Goal: Check status: Check status

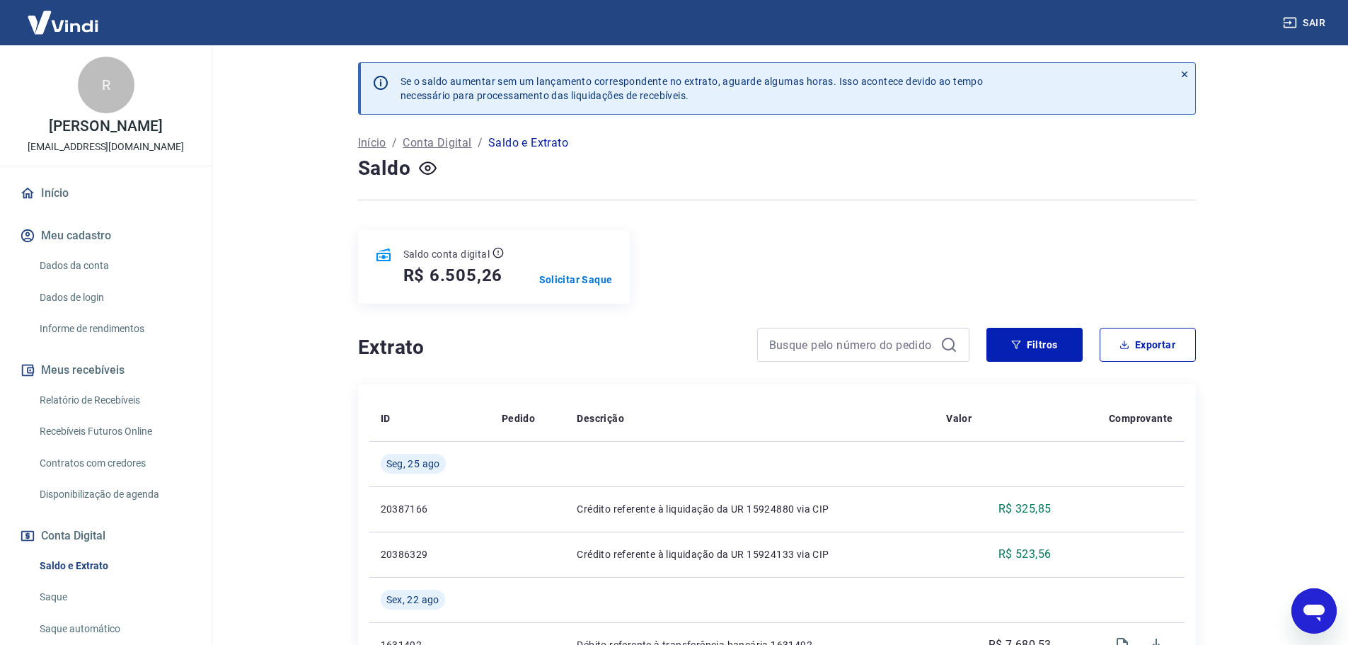
drag, startPoint x: 101, startPoint y: 573, endPoint x: 116, endPoint y: 562, distance: 18.7
click at [101, 573] on link "Saldo e Extrato" at bounding box center [114, 565] width 161 height 29
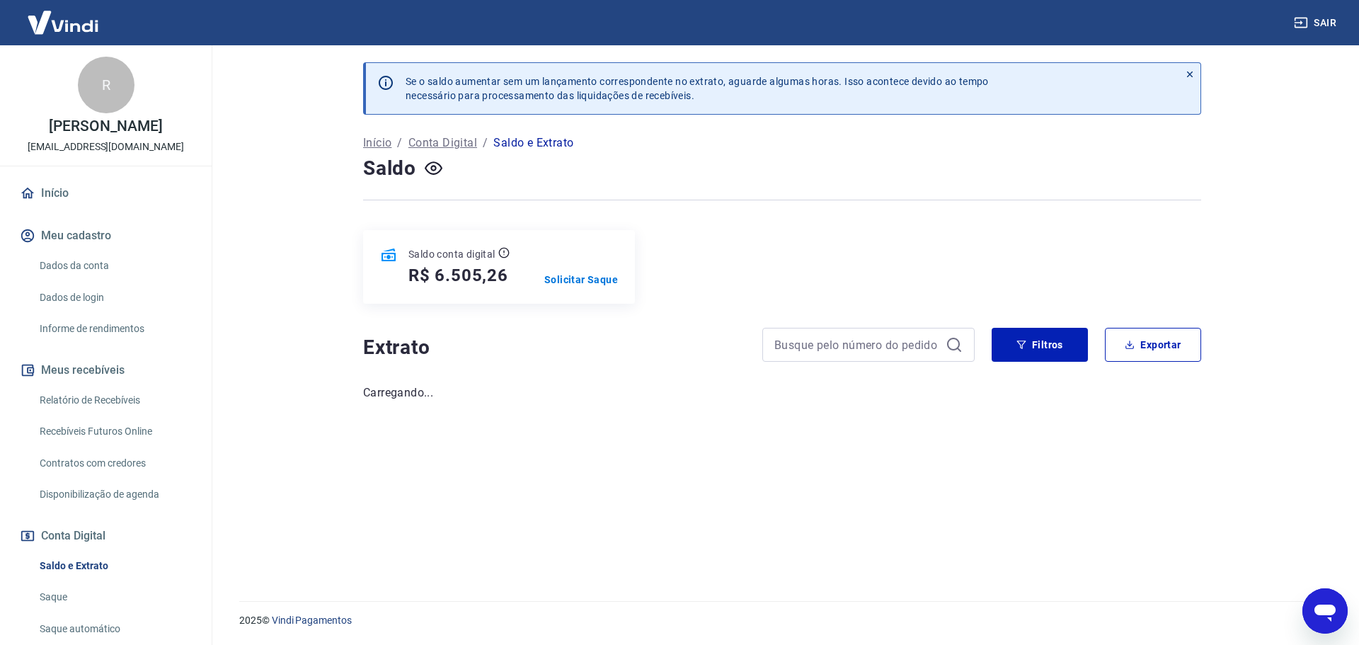
click at [1191, 71] on icon at bounding box center [1190, 74] width 10 height 10
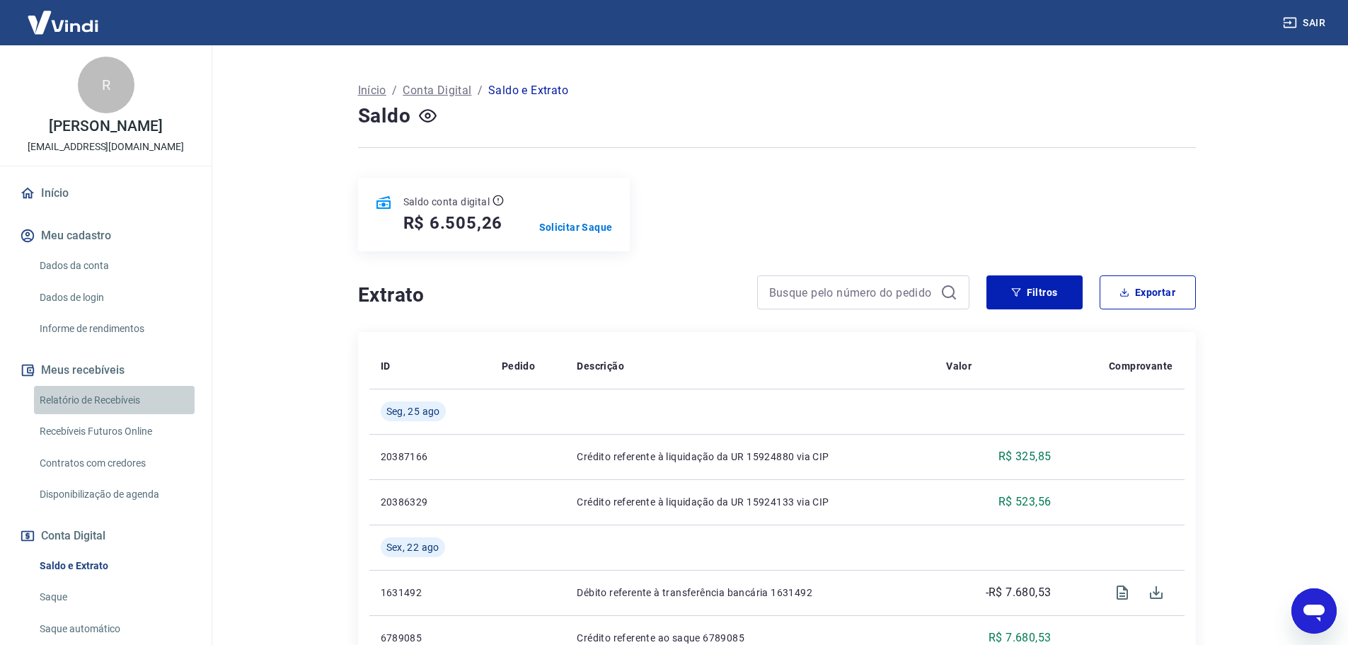
click at [131, 415] on link "Relatório de Recebíveis" at bounding box center [114, 400] width 161 height 29
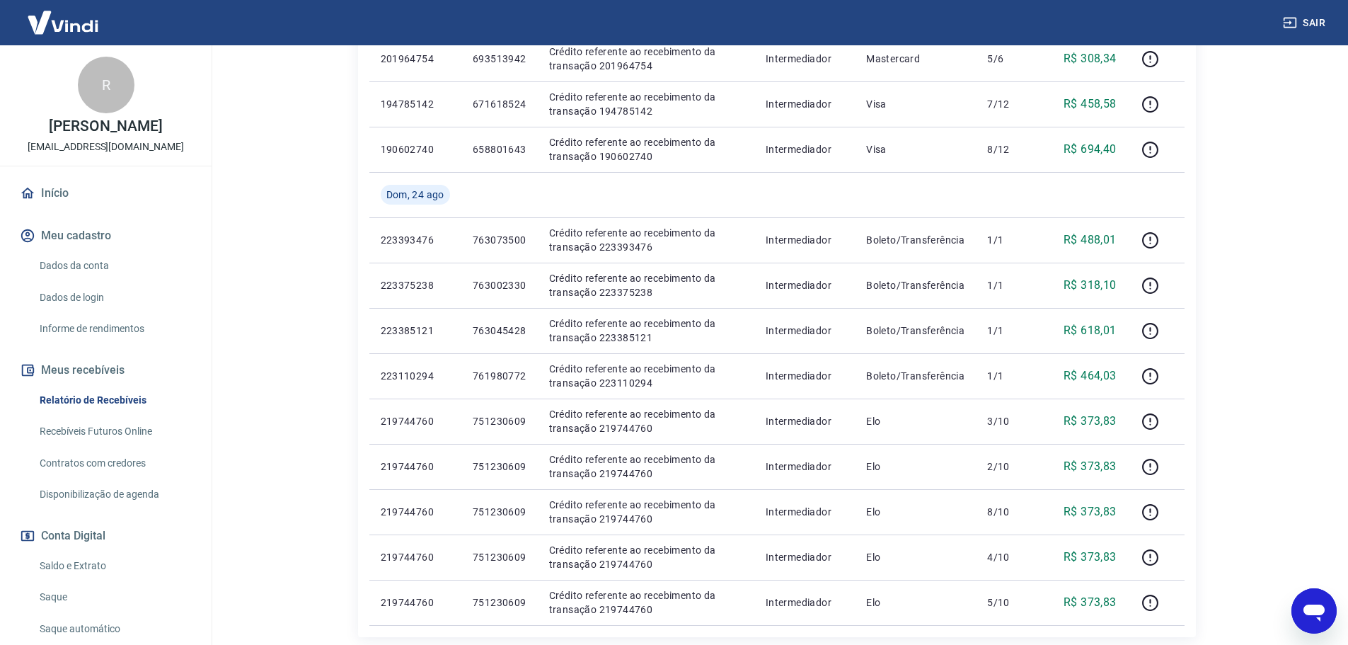
scroll to position [779, 0]
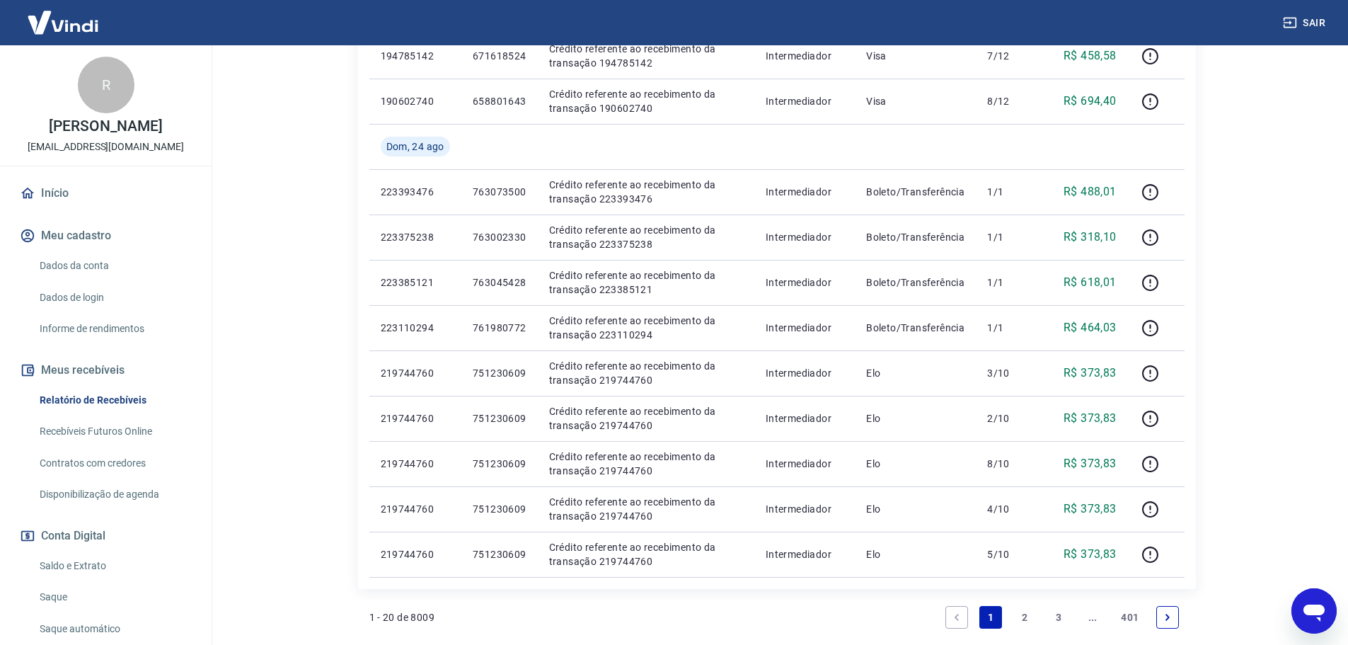
click at [1030, 611] on link "2" at bounding box center [1025, 617] width 23 height 23
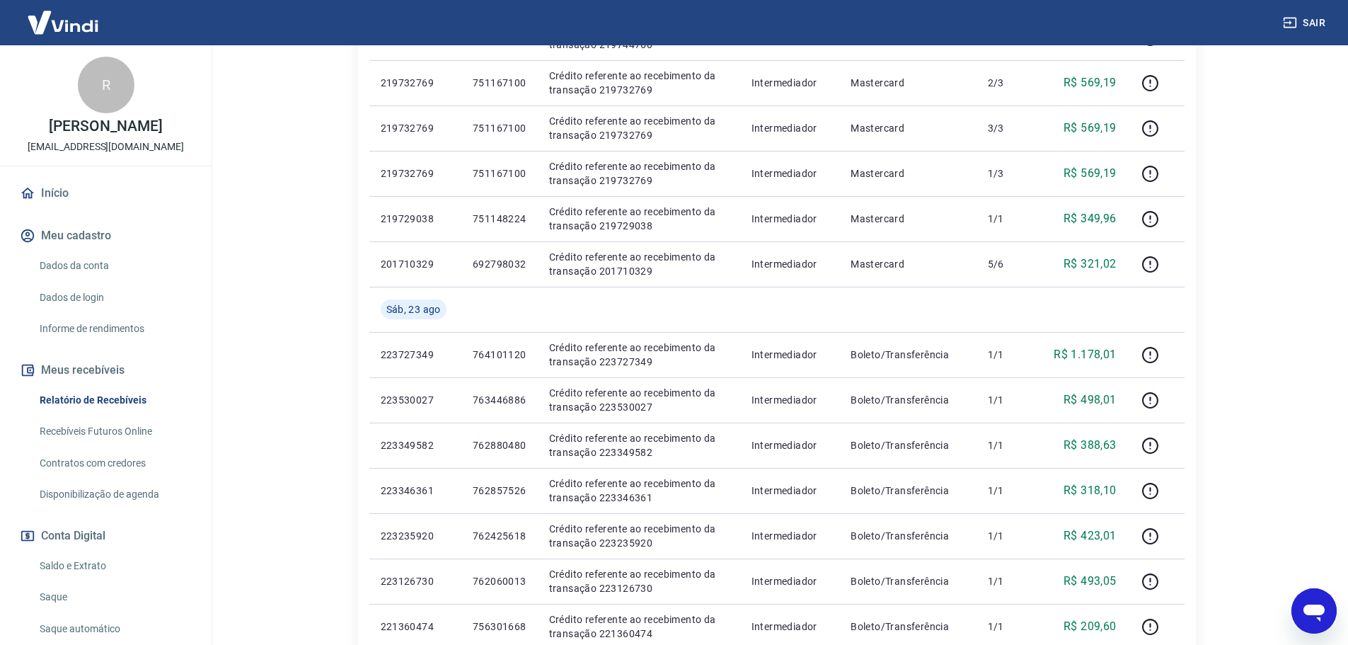
scroll to position [637, 0]
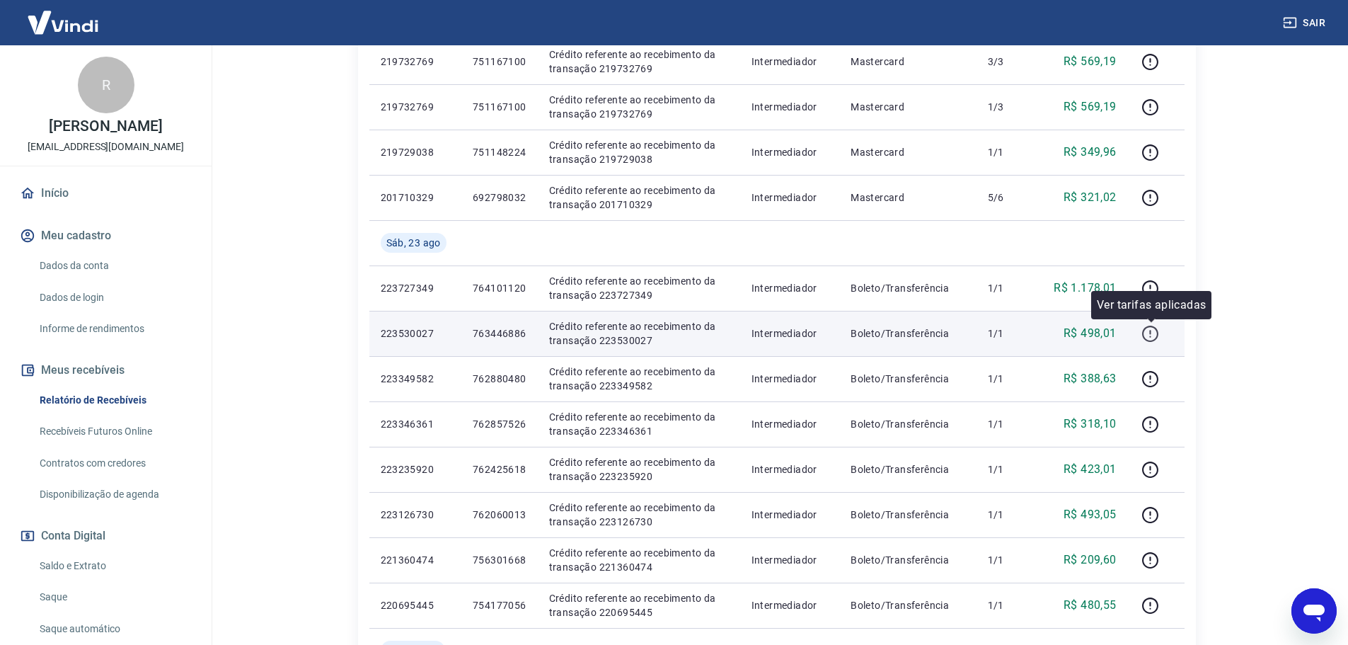
click at [1145, 336] on icon "button" at bounding box center [1150, 334] width 16 height 16
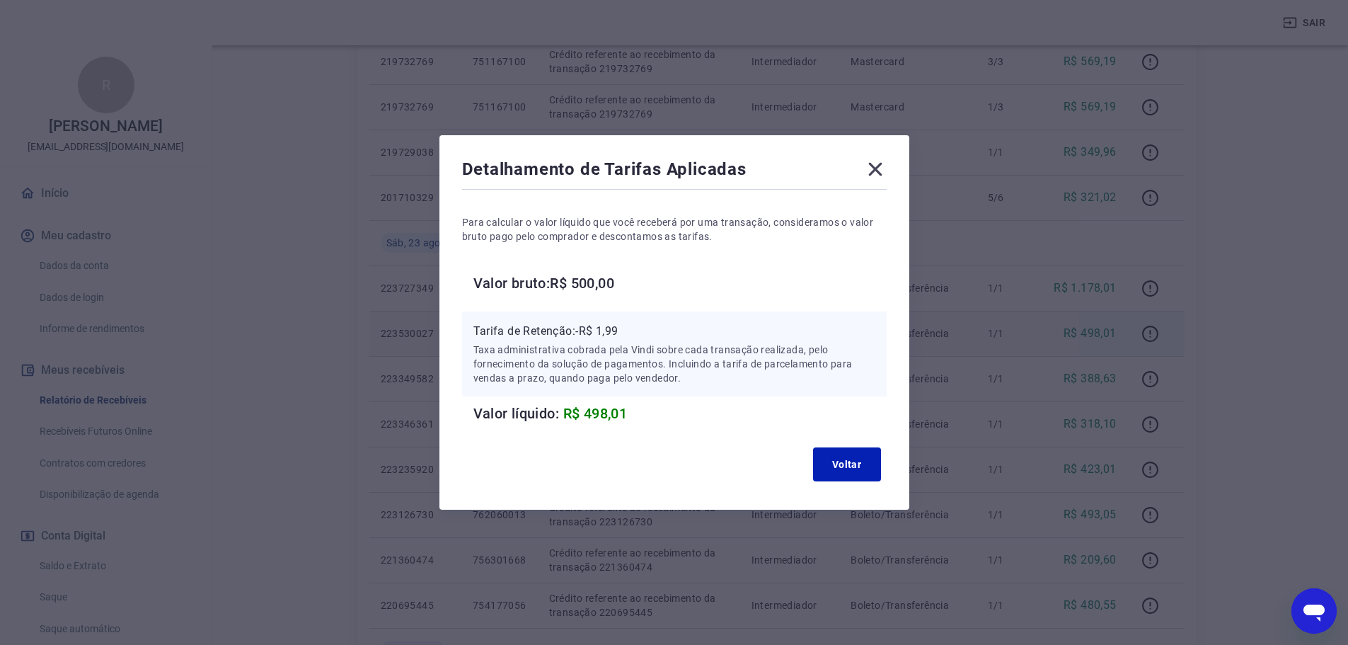
click at [881, 176] on icon at bounding box center [875, 169] width 23 height 23
